Goal: Task Accomplishment & Management: Manage account settings

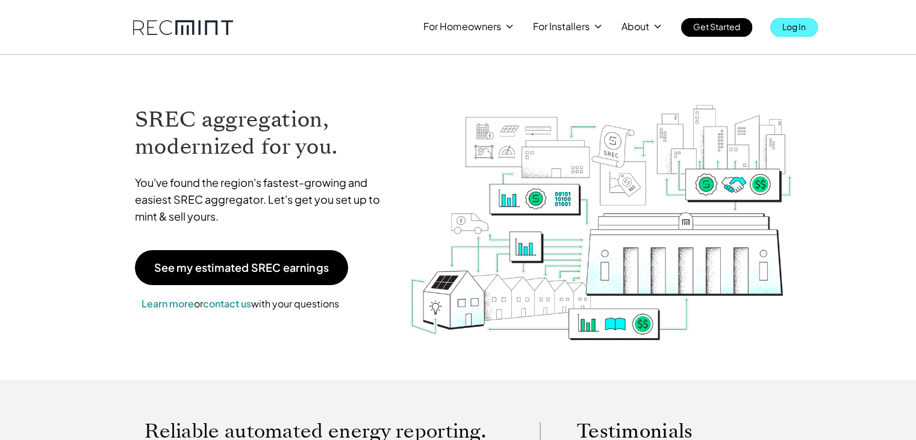
click at [797, 25] on p "Log In" at bounding box center [793, 26] width 23 height 17
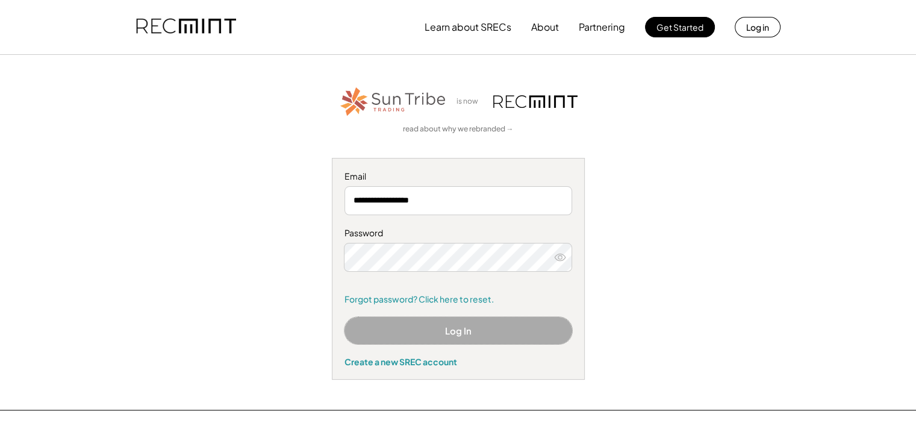
click at [429, 325] on button "Log In" at bounding box center [459, 330] width 228 height 27
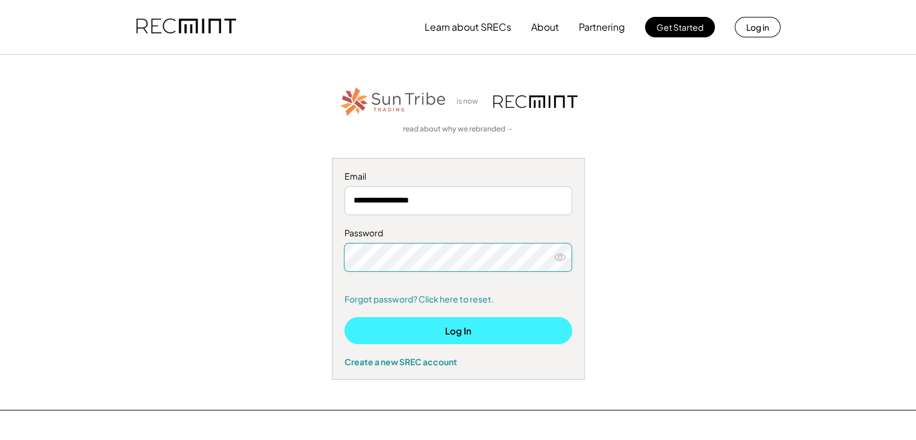
click at [487, 335] on button "Log In" at bounding box center [459, 330] width 228 height 27
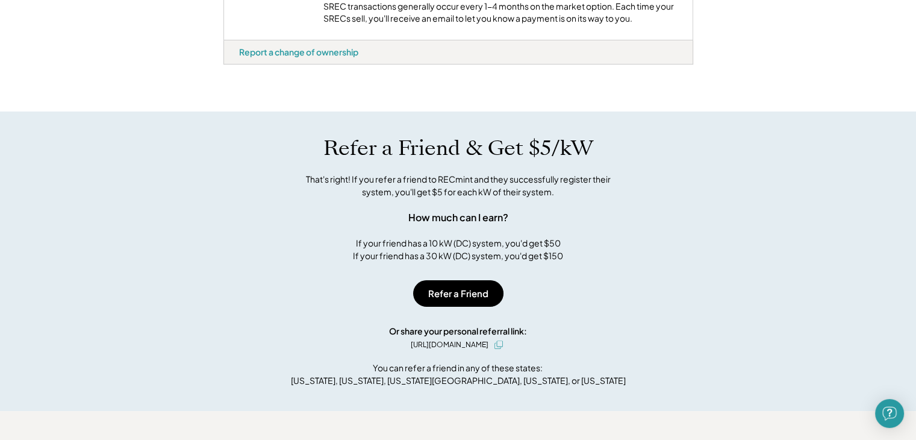
scroll to position [554, 0]
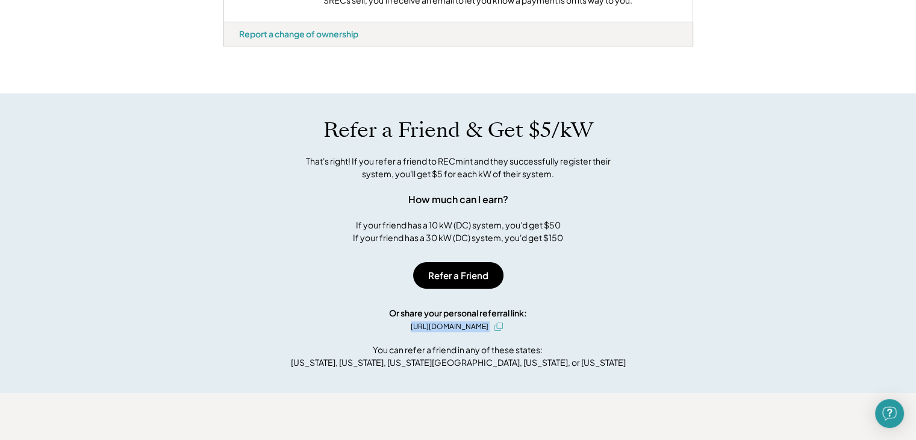
drag, startPoint x: 361, startPoint y: 340, endPoint x: 556, endPoint y: 340, distance: 195.1
click at [556, 340] on div "Refer a Friend & Get $5/kW That's right! If you refer a friend to RECmint and t…" at bounding box center [458, 242] width 916 height 299
copy div "[URL][DOMAIN_NAME]"
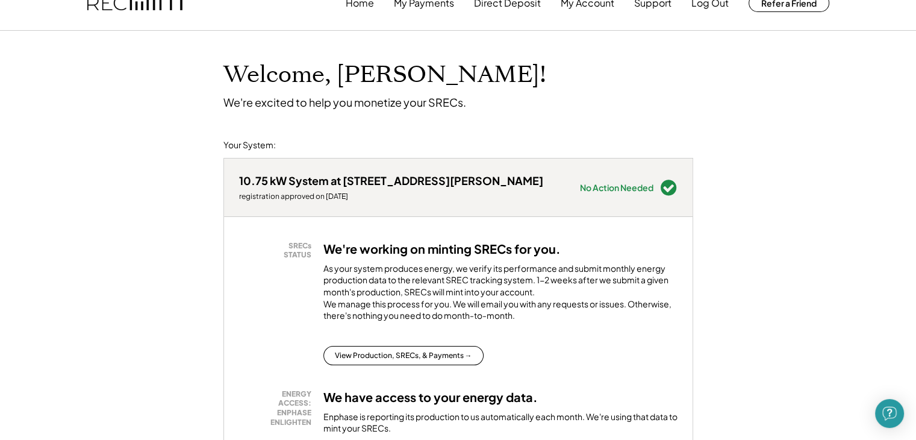
scroll to position [0, 0]
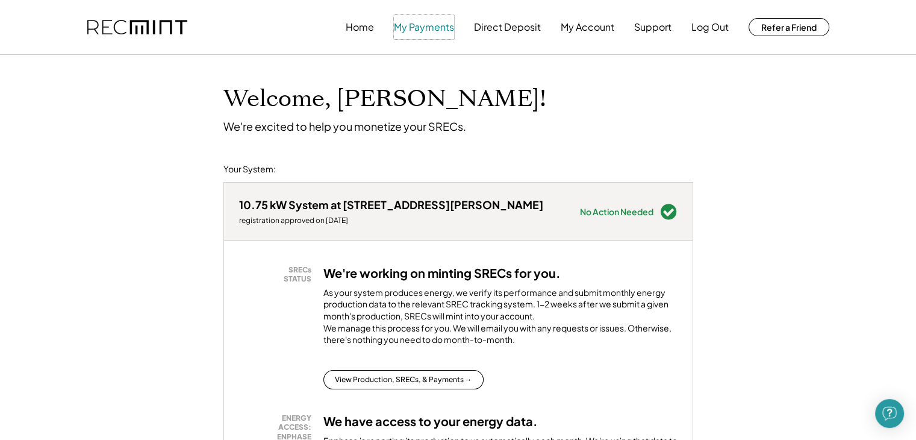
click at [418, 25] on button "My Payments" at bounding box center [424, 27] width 60 height 24
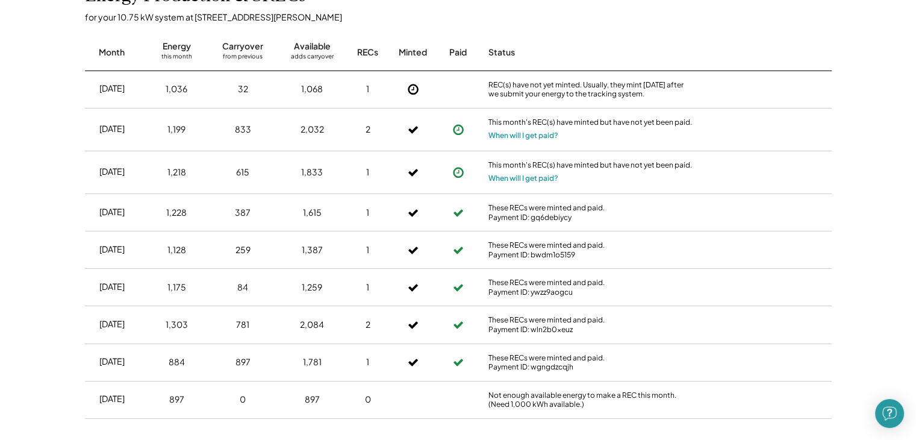
scroll to position [434, 0]
click at [526, 179] on button "When will I get paid?" at bounding box center [523, 178] width 70 height 12
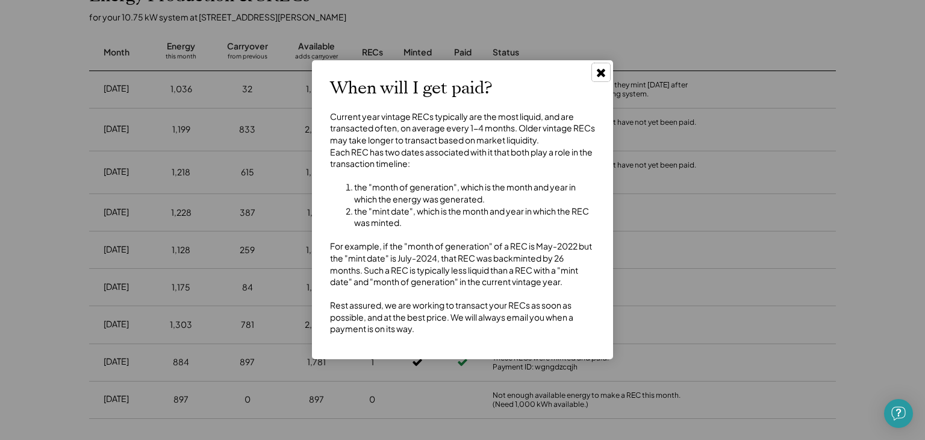
click at [603, 72] on use at bounding box center [601, 73] width 8 height 8
